Goal: Task Accomplishment & Management: Complete application form

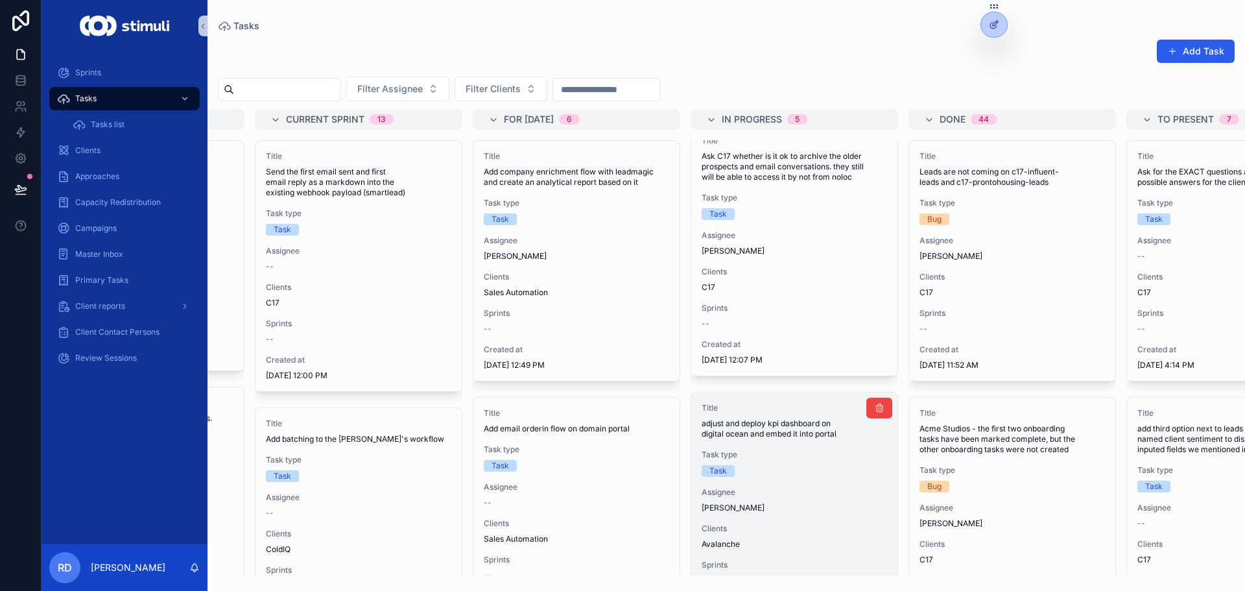
scroll to position [832, 0]
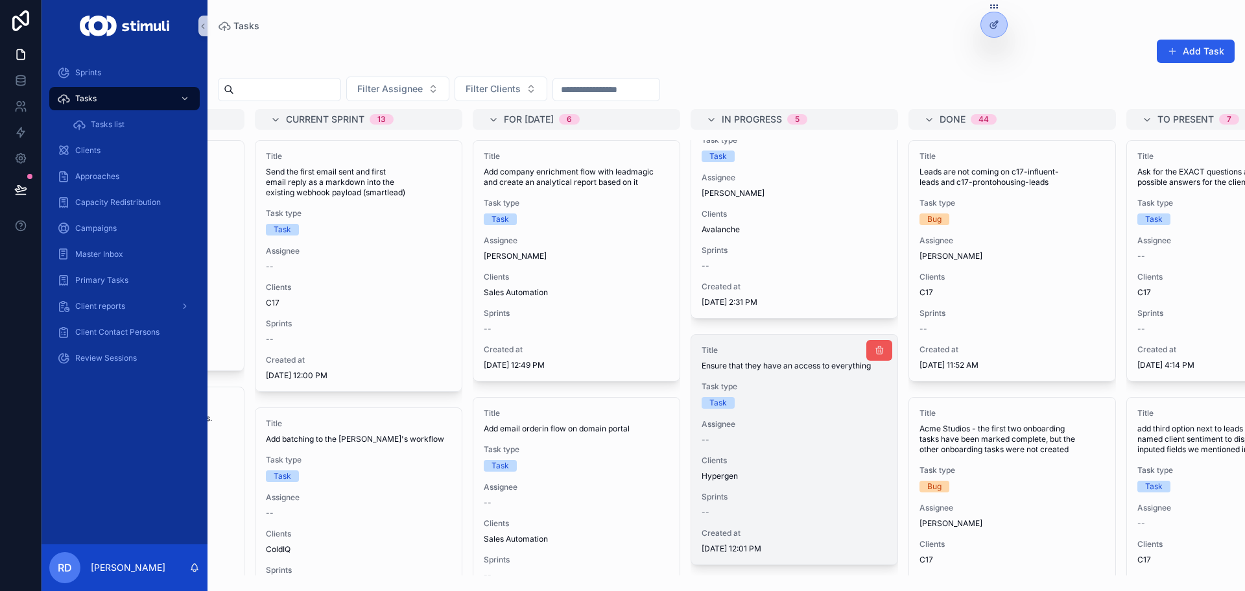
click at [866, 342] on button "scrollable content" at bounding box center [879, 350] width 26 height 21
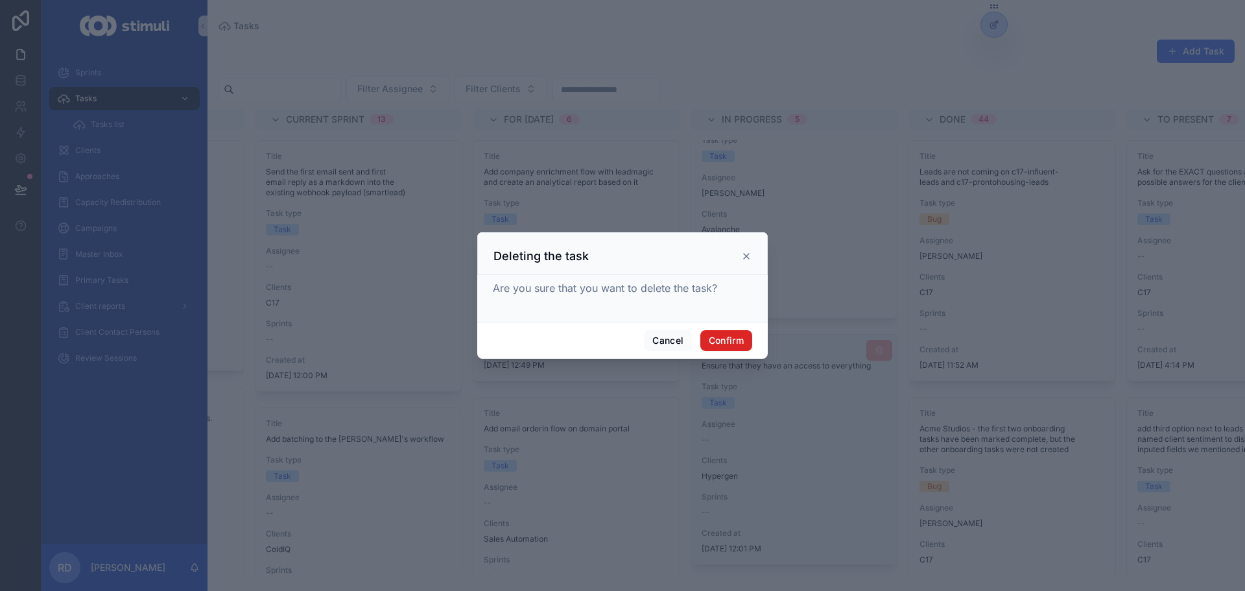
click at [740, 343] on button "Confirm" at bounding box center [726, 340] width 52 height 21
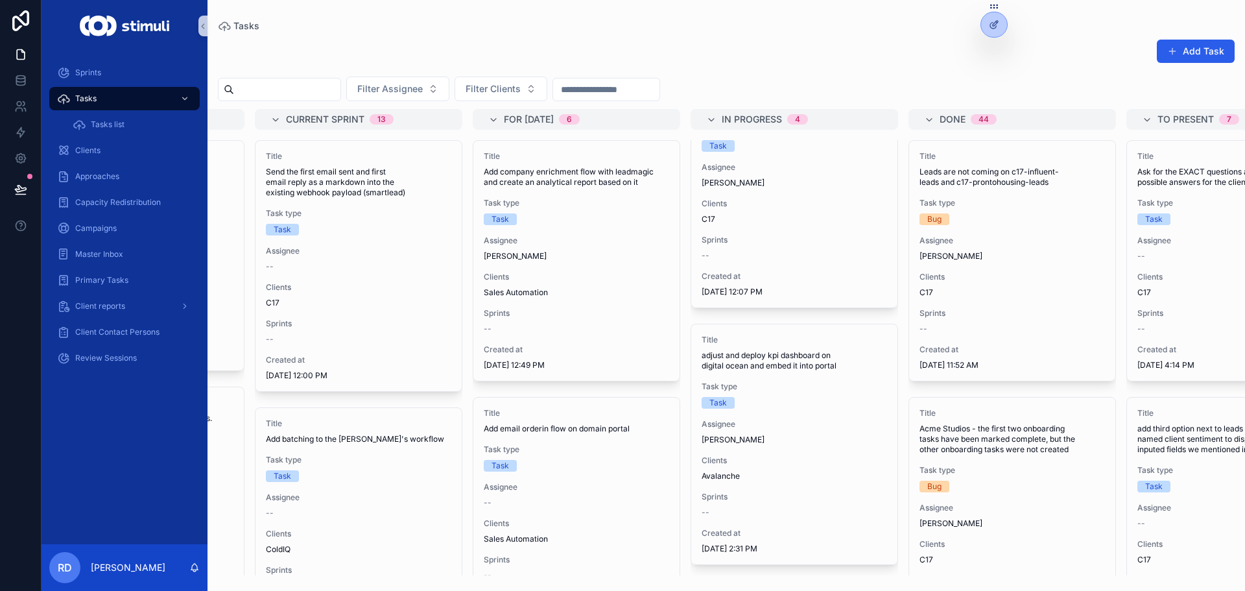
scroll to position [0, 0]
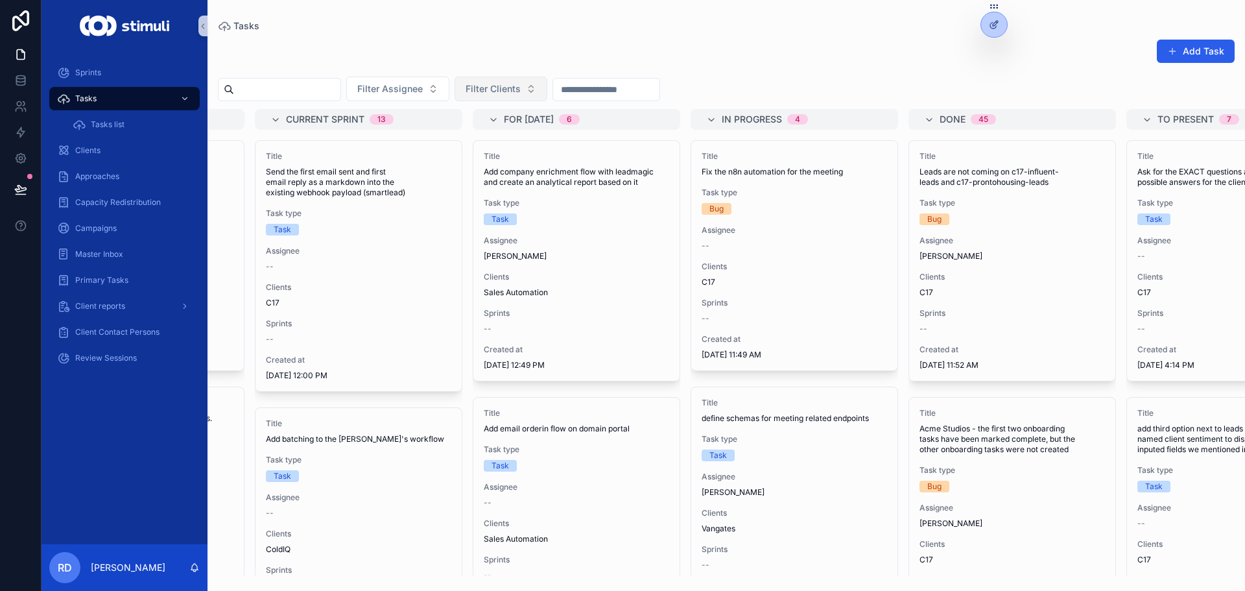
click at [521, 82] on span "Filter Clients" at bounding box center [492, 88] width 55 height 13
click at [423, 84] on span "Filter Assignee" at bounding box center [389, 88] width 65 height 13
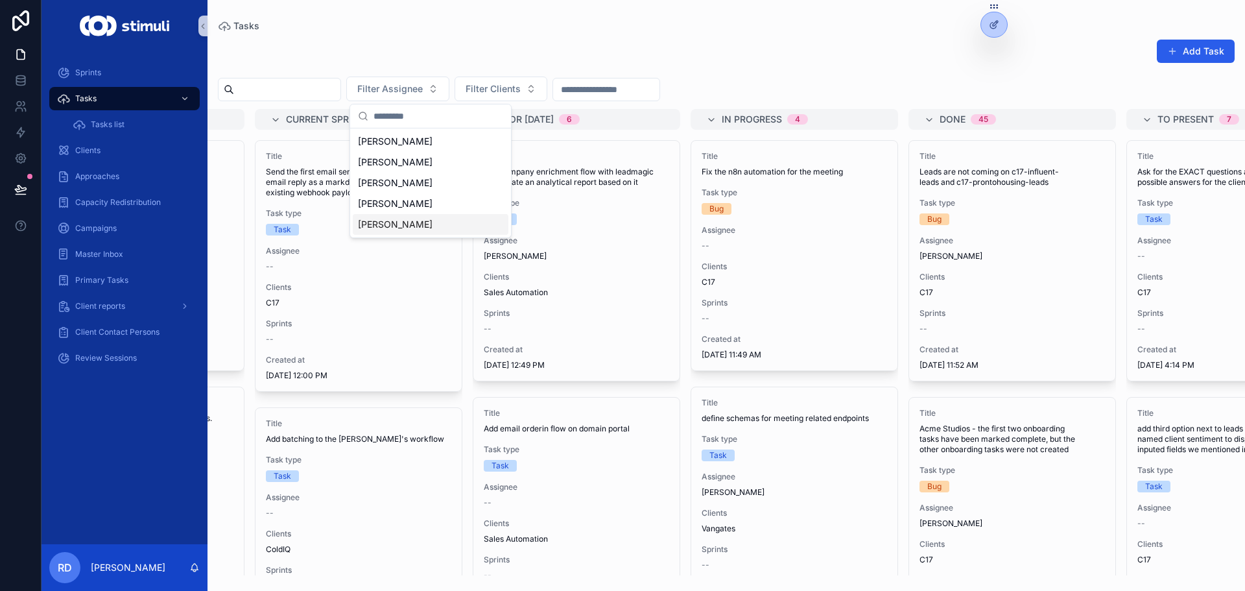
click at [407, 211] on div "[PERSON_NAME]" at bounding box center [431, 203] width 156 height 21
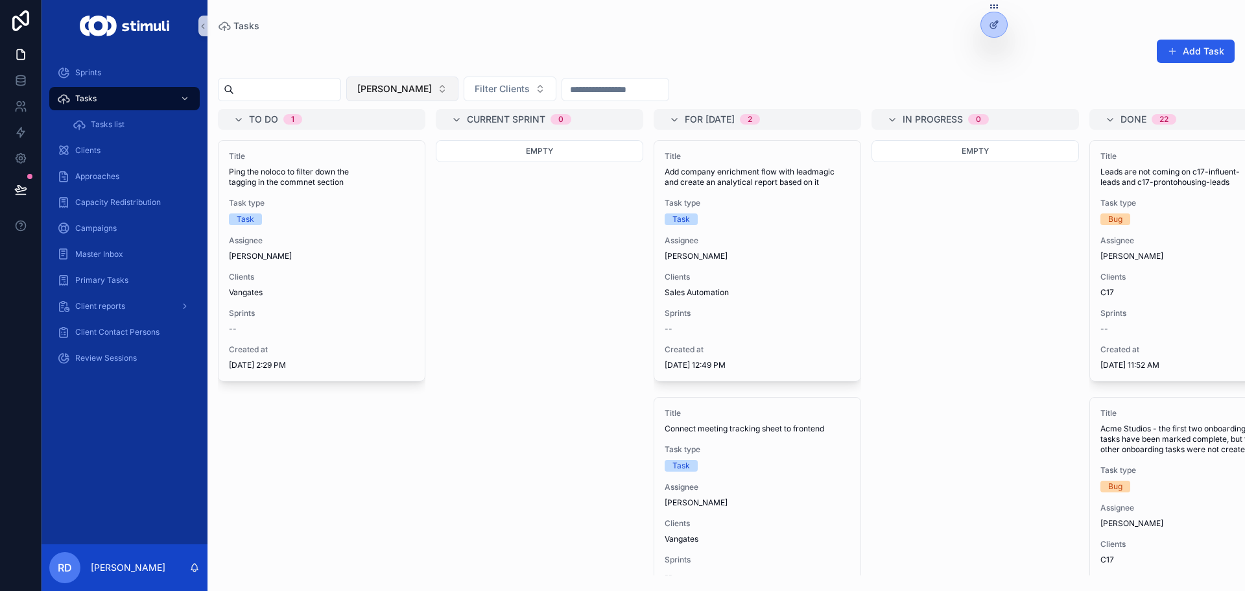
click at [432, 93] on span "[PERSON_NAME]" at bounding box center [394, 88] width 75 height 13
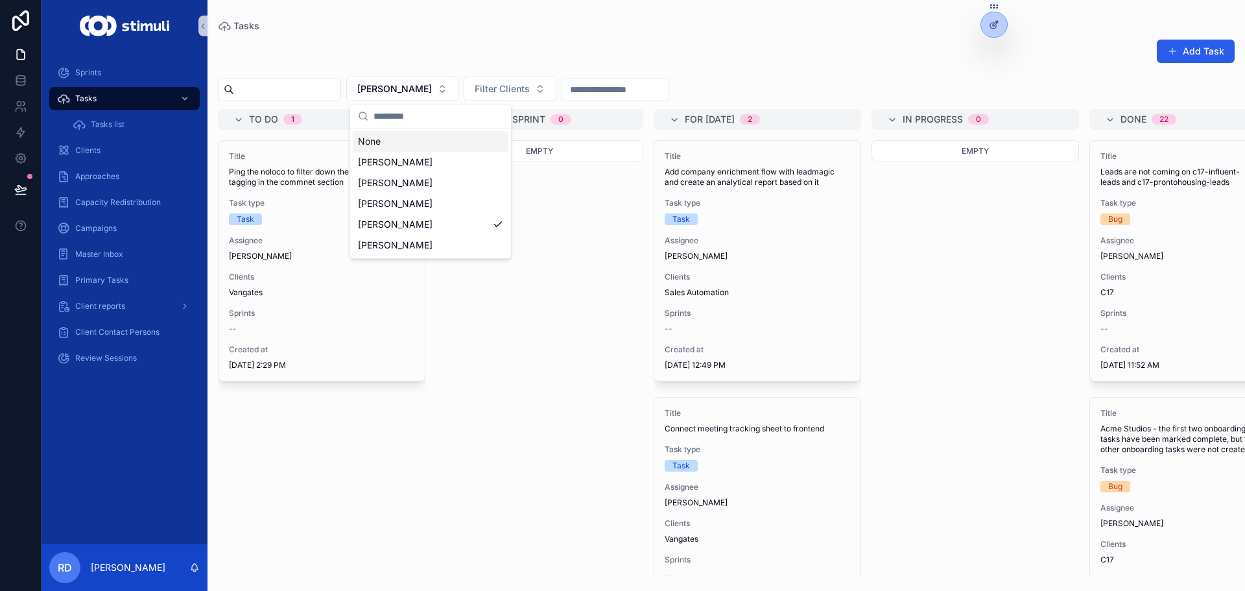
click at [427, 132] on div "None" at bounding box center [431, 141] width 156 height 21
click at [530, 95] on span "Filter Clients" at bounding box center [502, 88] width 55 height 13
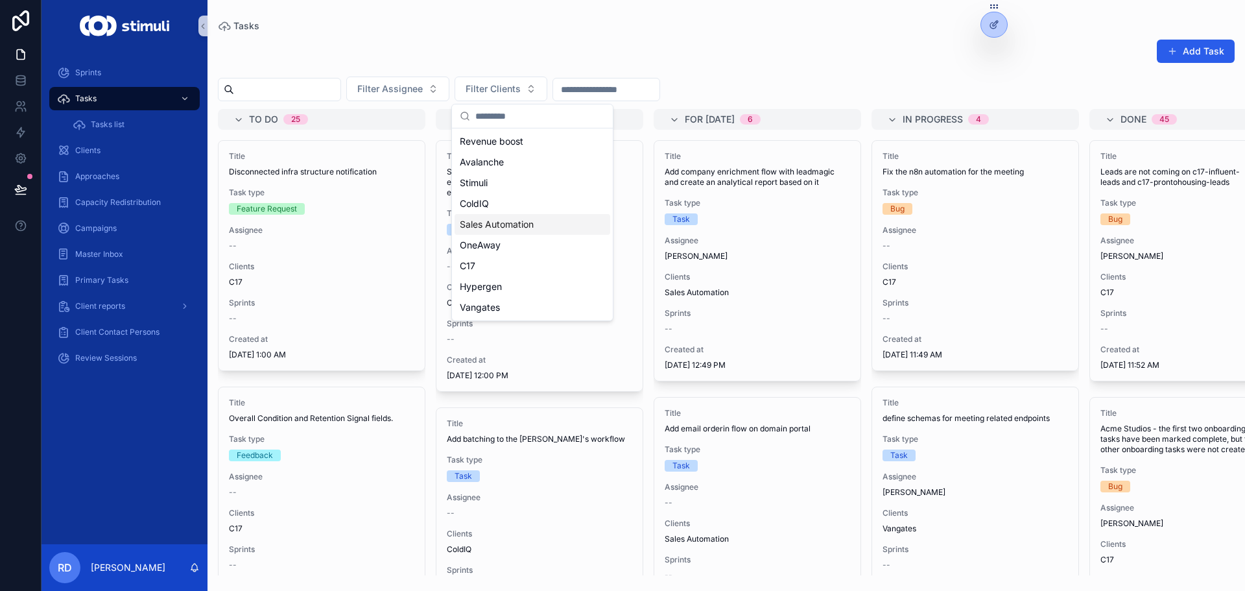
click at [514, 222] on span "Sales Automation" at bounding box center [497, 224] width 74 height 13
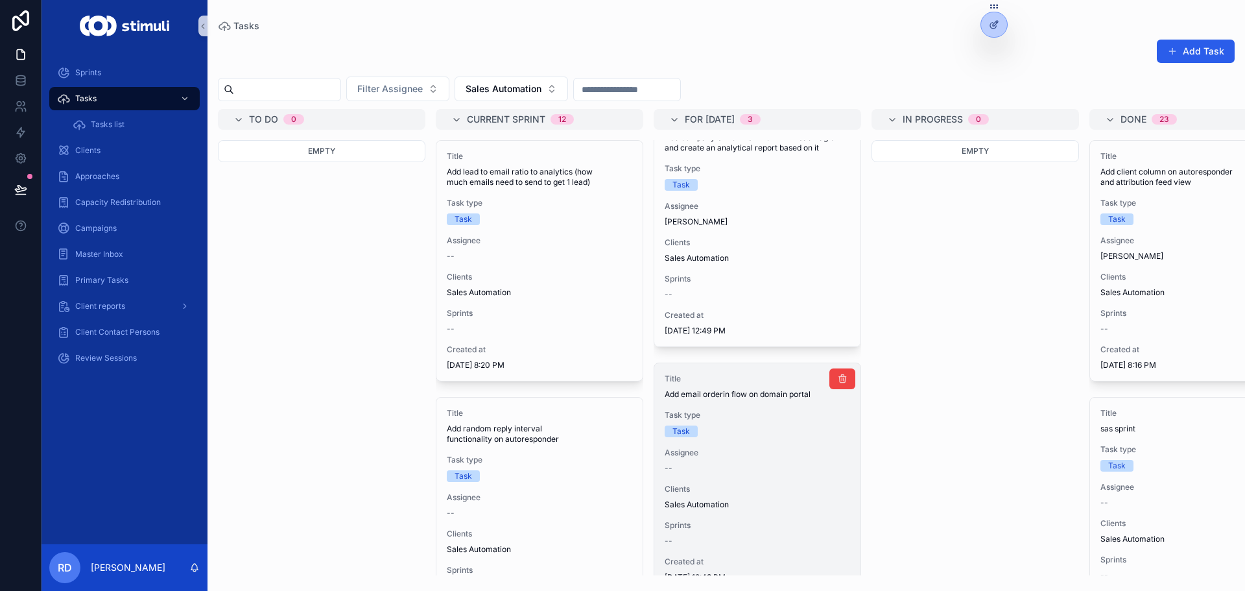
scroll to position [65, 0]
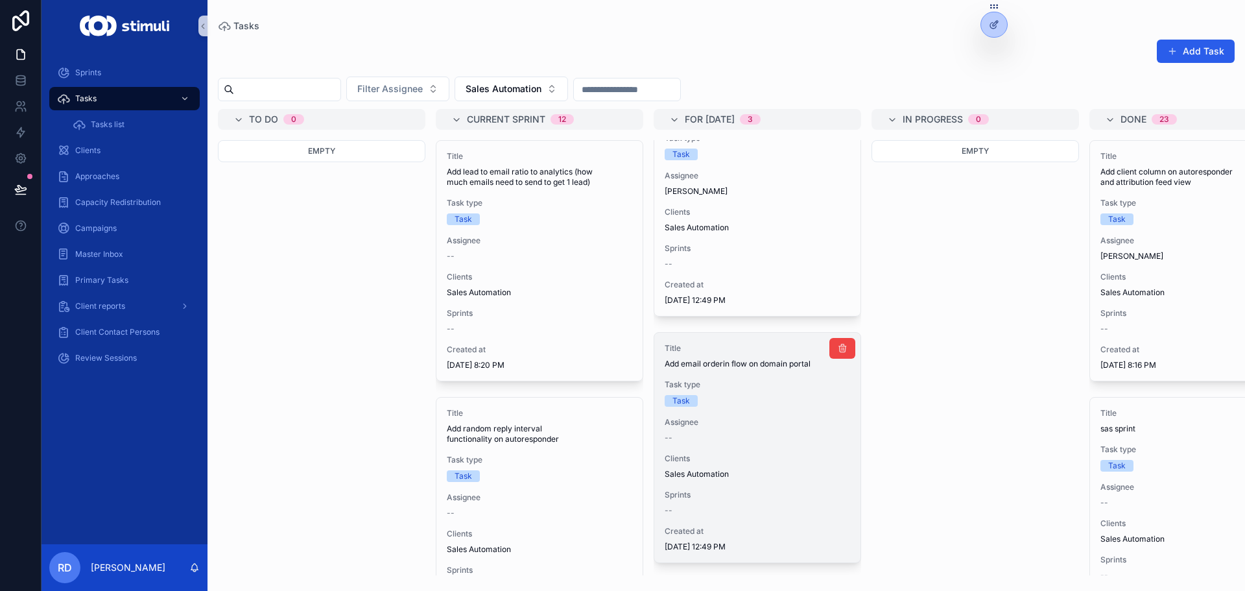
click at [752, 387] on span "Task type" at bounding box center [756, 384] width 185 height 10
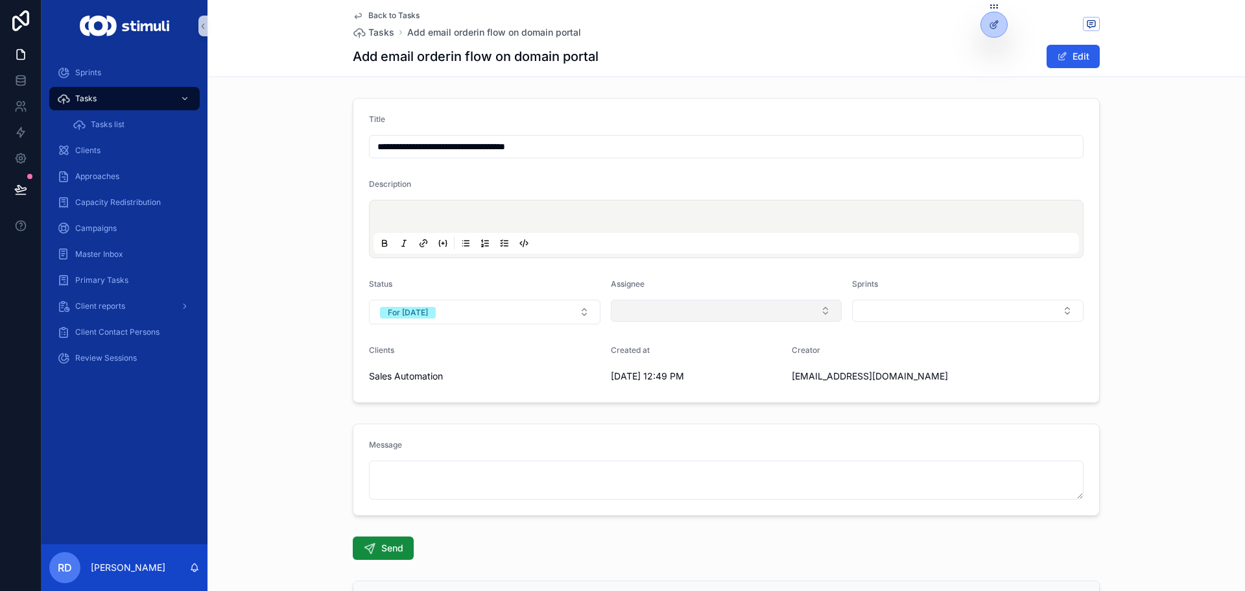
click at [706, 306] on button "Select Button" at bounding box center [726, 310] width 231 height 22
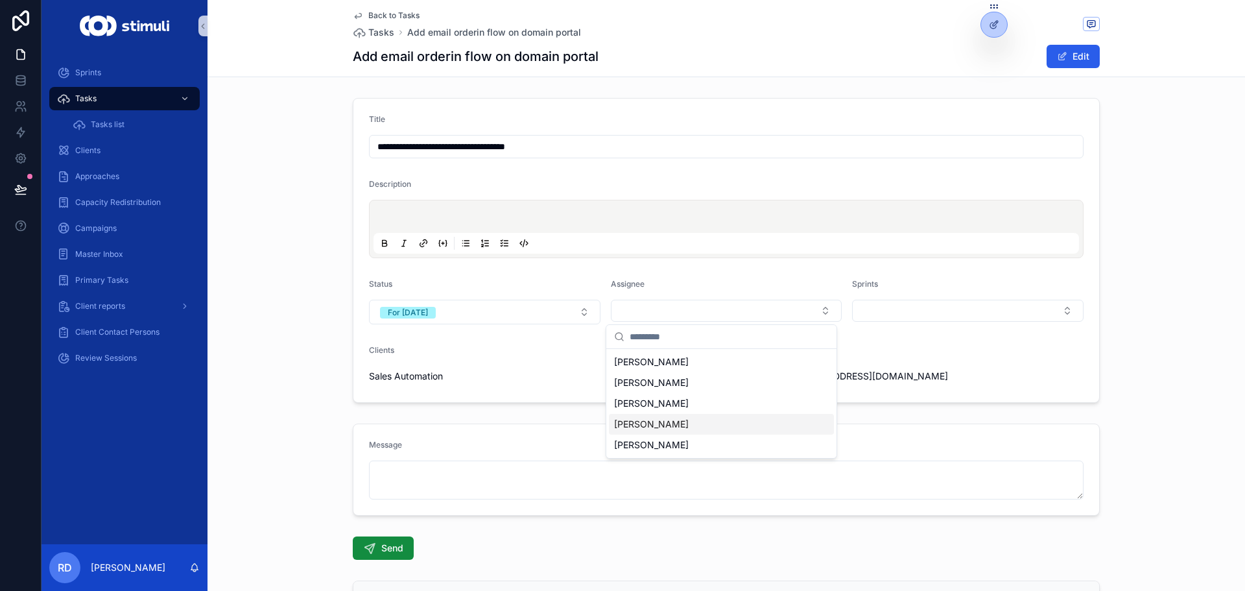
click at [661, 422] on span "[PERSON_NAME]" at bounding box center [651, 423] width 75 height 13
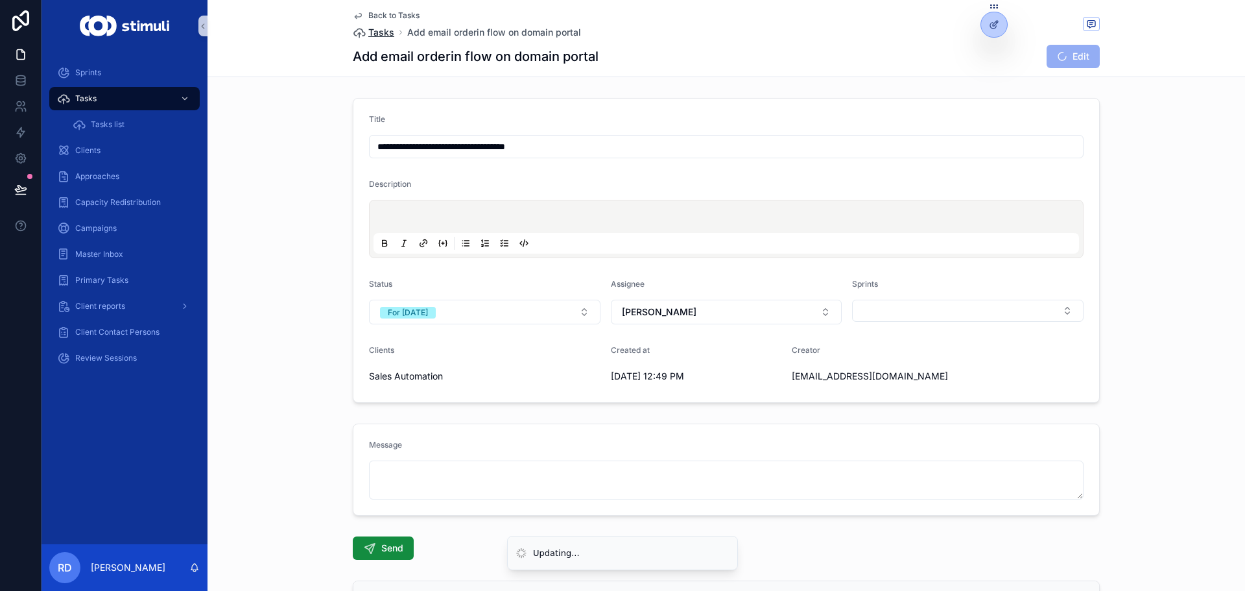
click at [377, 30] on span "Tasks" at bounding box center [381, 32] width 26 height 13
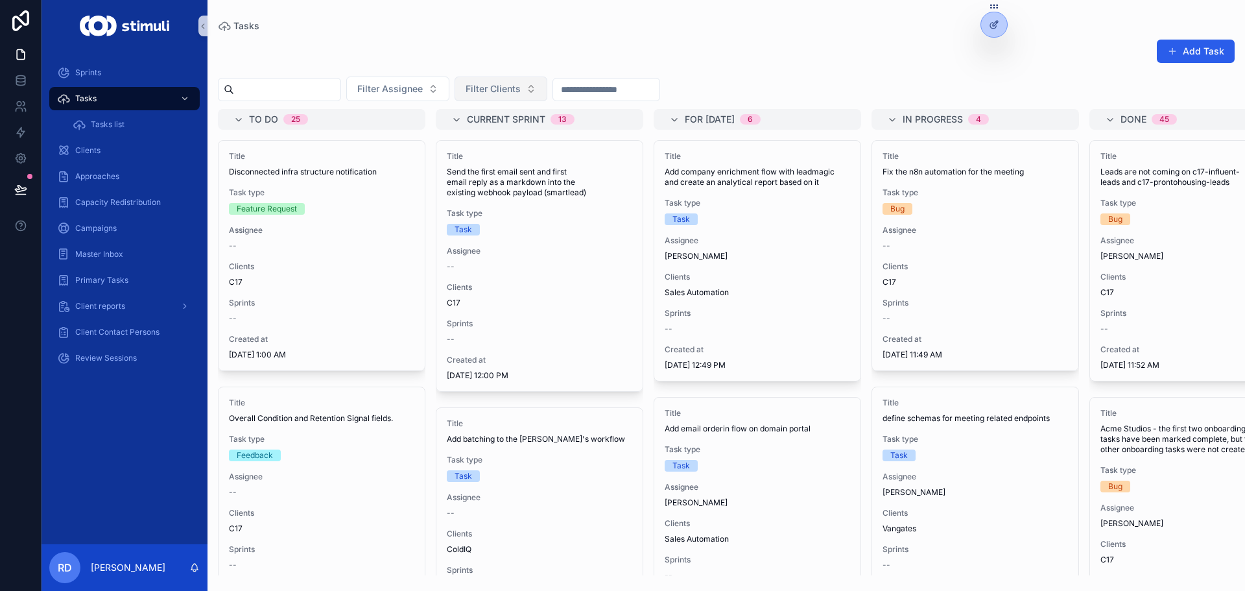
click at [521, 91] on span "Filter Clients" at bounding box center [492, 88] width 55 height 13
click at [449, 97] on button "Filter Assignee" at bounding box center [397, 88] width 103 height 25
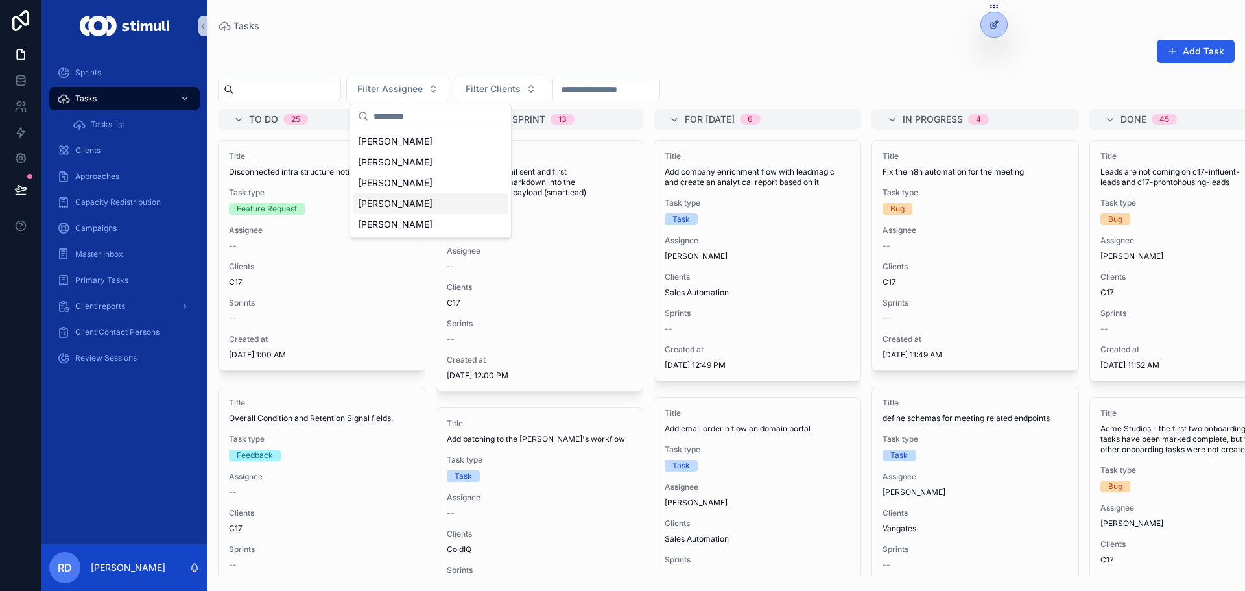
click at [433, 210] on div "[PERSON_NAME]" at bounding box center [431, 203] width 156 height 21
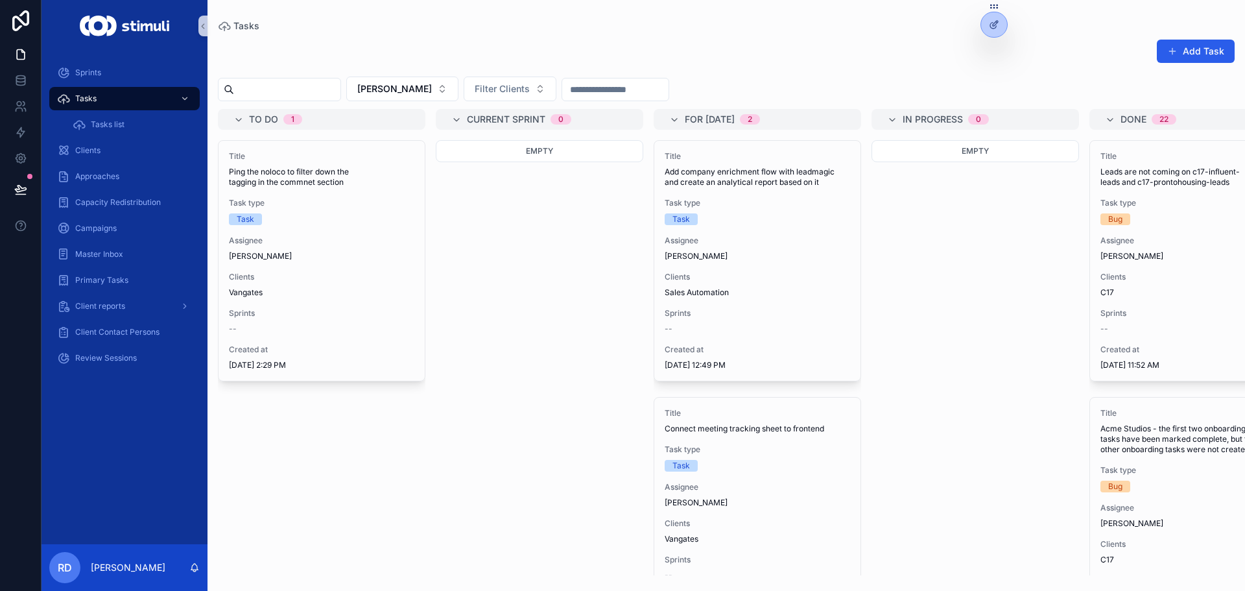
click at [847, 60] on div "Add Task" at bounding box center [726, 54] width 1016 height 30
